Goal: Transaction & Acquisition: Download file/media

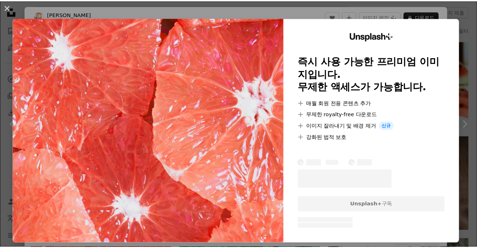
scroll to position [15940, 0]
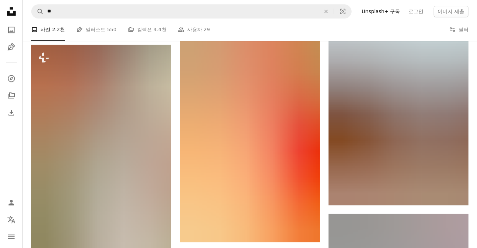
scroll to position [18531, 0]
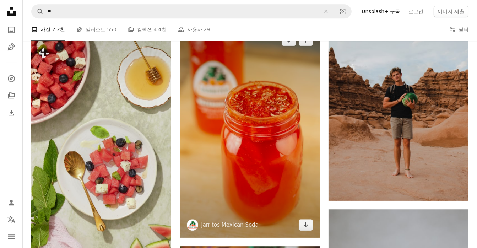
click at [295, 78] on img at bounding box center [250, 132] width 140 height 210
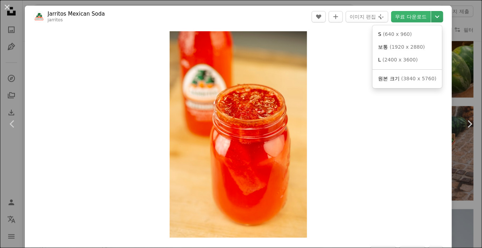
click at [433, 21] on button "Chevron down" at bounding box center [437, 16] width 12 height 11
click at [397, 48] on span "( 1920 x 2880 )" at bounding box center [407, 47] width 35 height 6
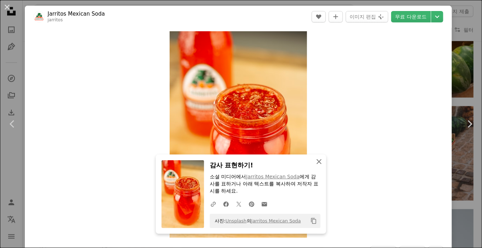
click at [315, 159] on icon "An X shape" at bounding box center [319, 161] width 9 height 9
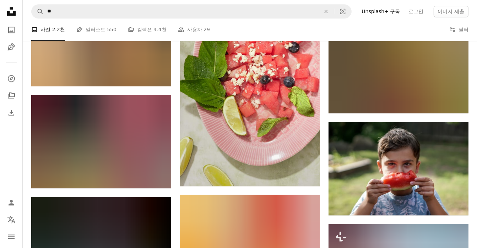
scroll to position [25560, 0]
